Goal: Task Accomplishment & Management: Complete application form

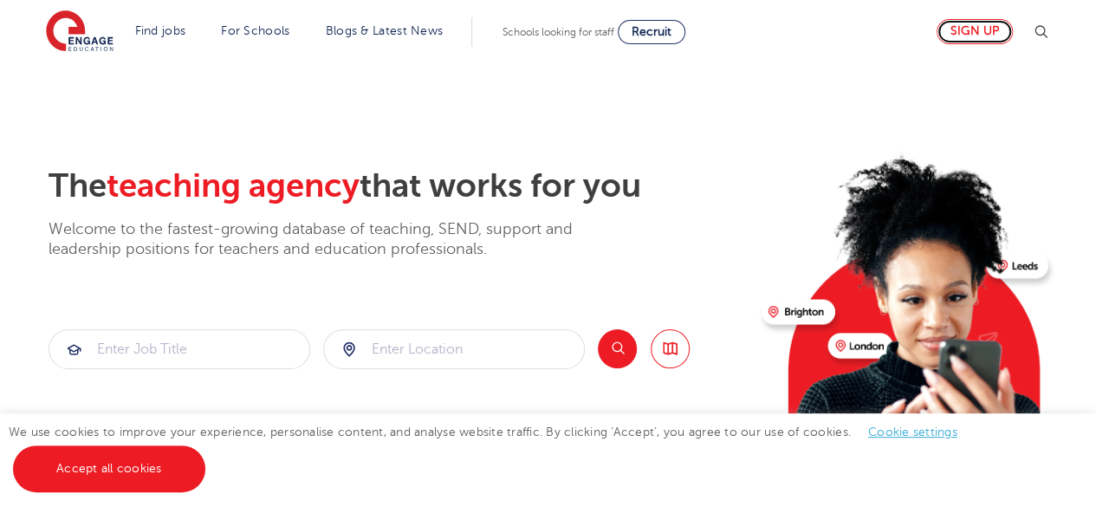
click at [986, 27] on link "Sign up" at bounding box center [974, 31] width 76 height 25
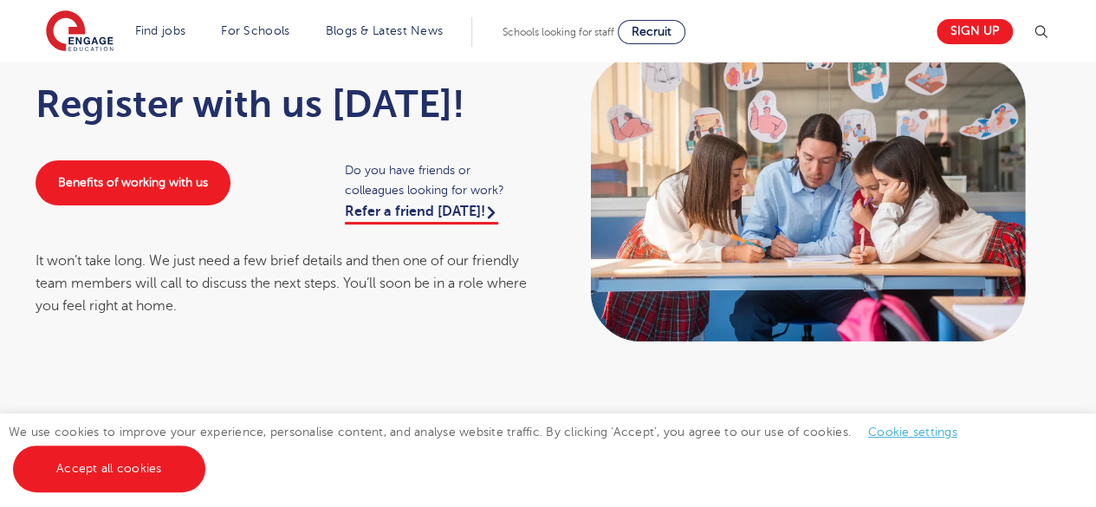
scroll to position [112, 0]
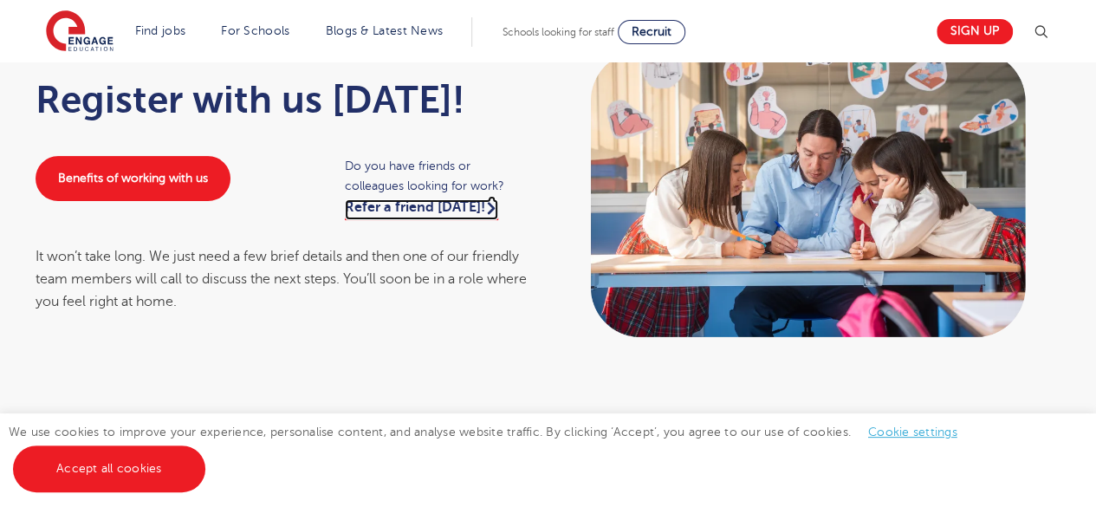
click at [432, 207] on link "Refer a friend [DATE]!" at bounding box center [421, 209] width 153 height 21
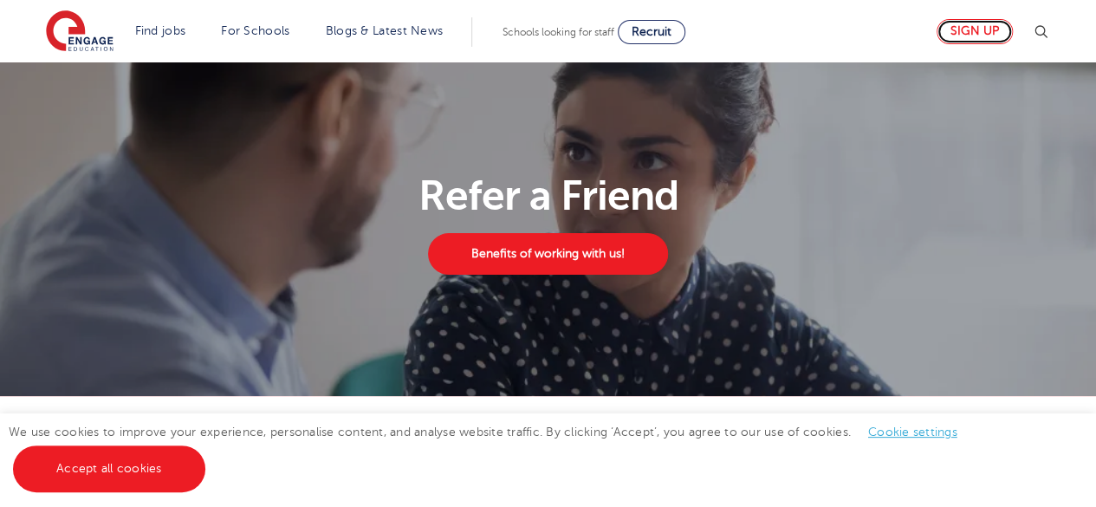
click at [979, 27] on link "Sign up" at bounding box center [974, 31] width 76 height 25
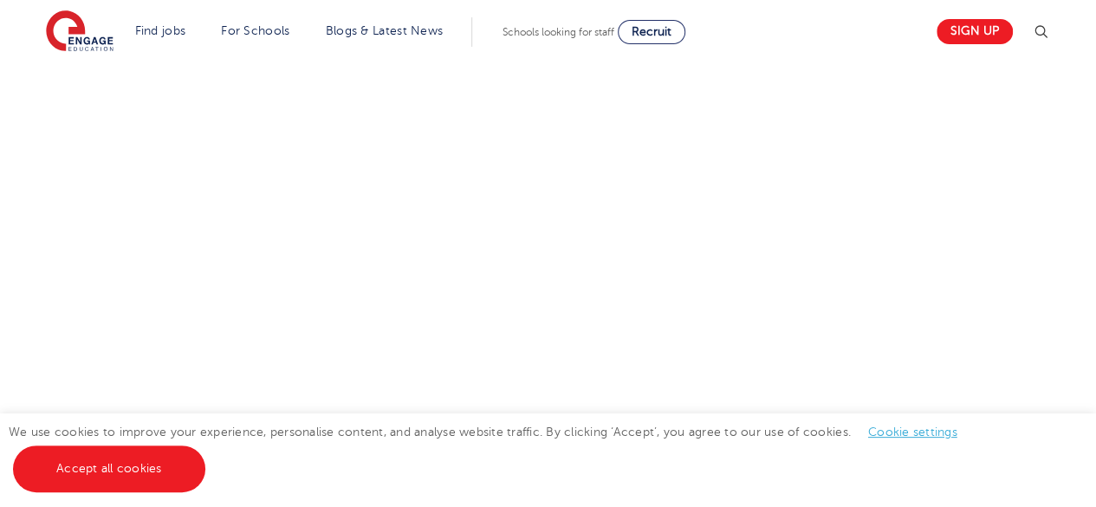
scroll to position [918, 0]
